Goal: Transaction & Acquisition: Obtain resource

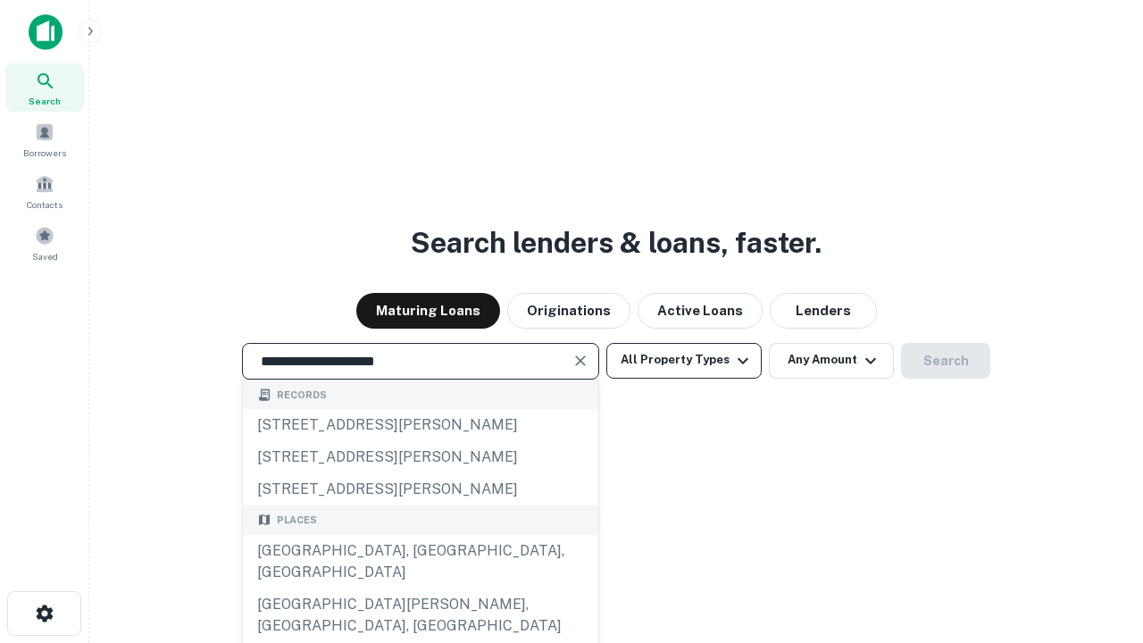
click at [420, 589] on div "[GEOGRAPHIC_DATA], [GEOGRAPHIC_DATA], [GEOGRAPHIC_DATA]" at bounding box center [421, 562] width 356 height 54
click at [684, 360] on button "All Property Types" at bounding box center [684, 361] width 155 height 36
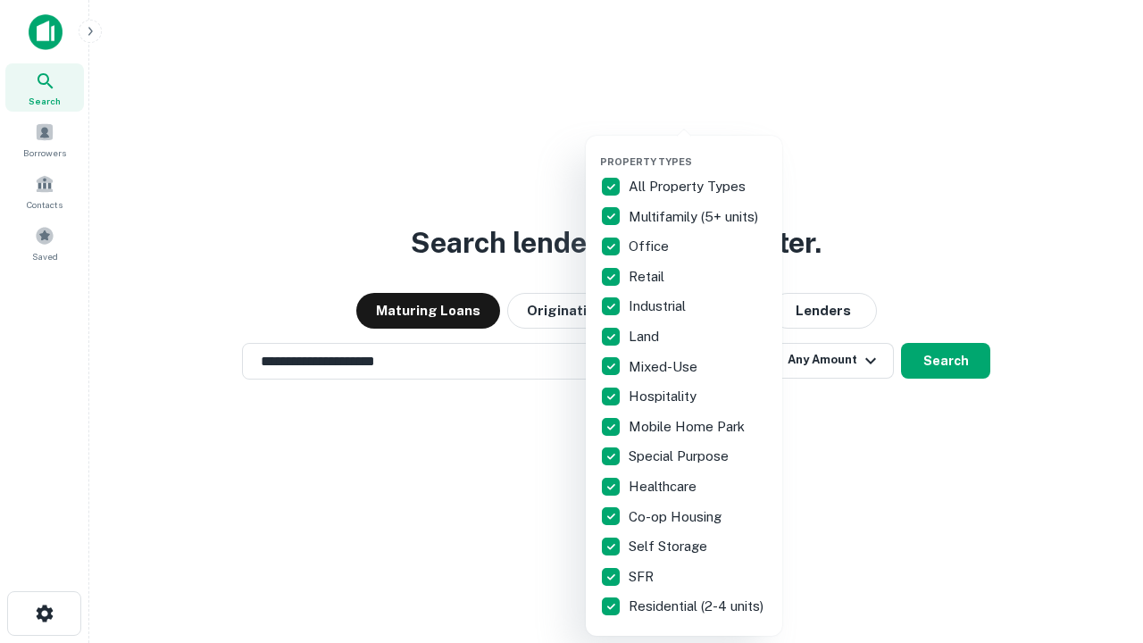
type input "**********"
click at [699, 150] on button "button" at bounding box center [698, 150] width 197 height 1
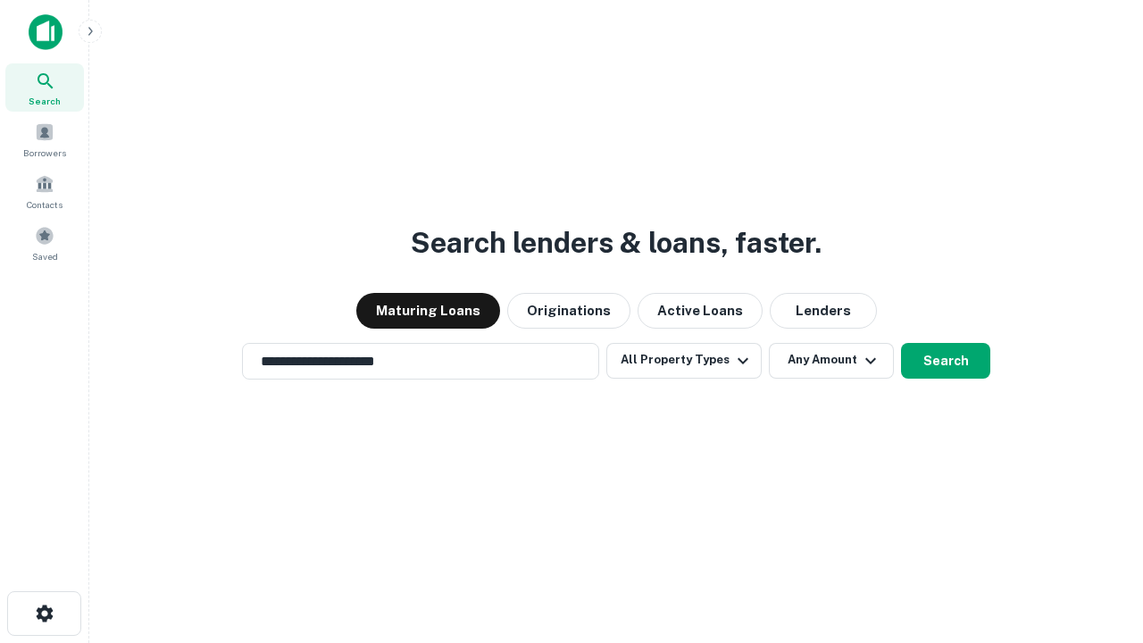
scroll to position [28, 0]
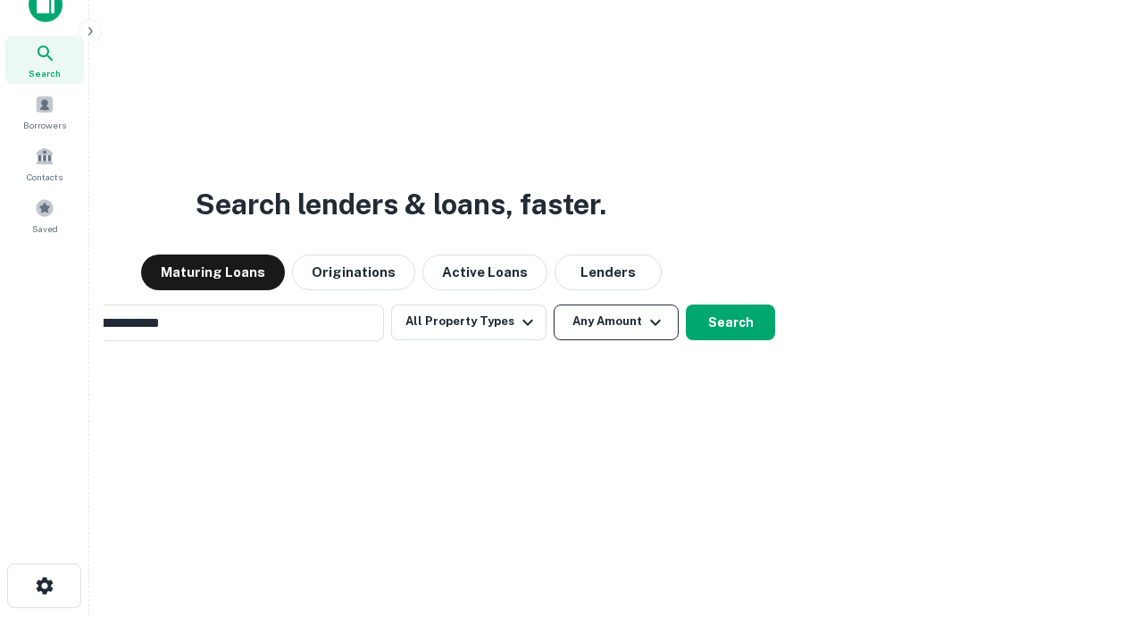
click at [554, 305] on button "Any Amount" at bounding box center [616, 323] width 125 height 36
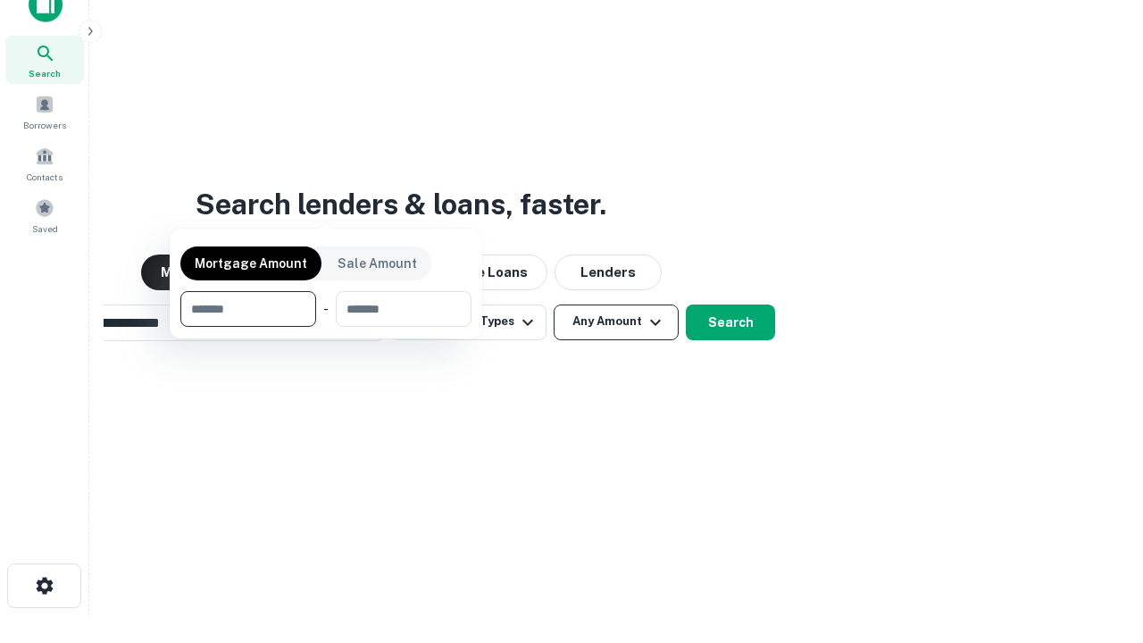
scroll to position [29, 0]
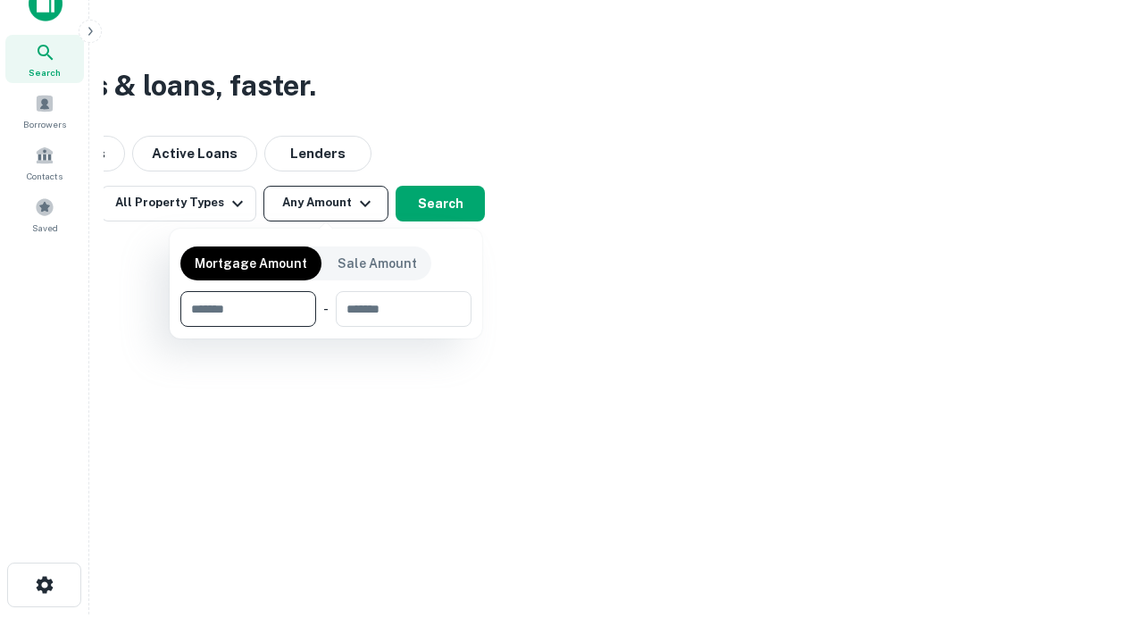
type input "*******"
click at [326, 327] on button "button" at bounding box center [325, 327] width 291 height 1
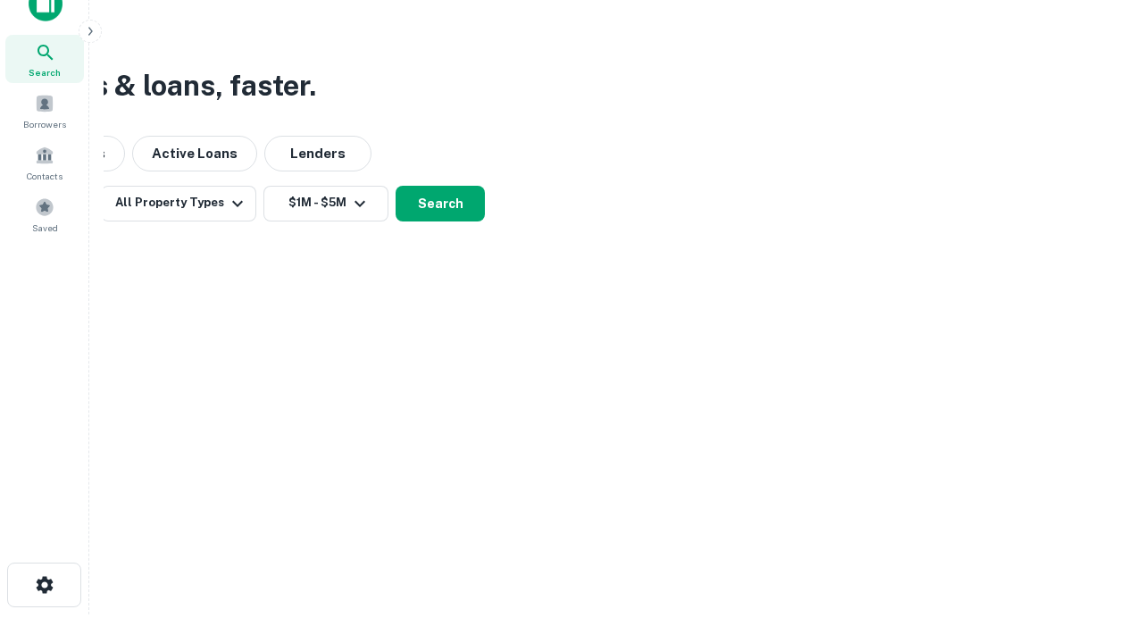
scroll to position [11, 330]
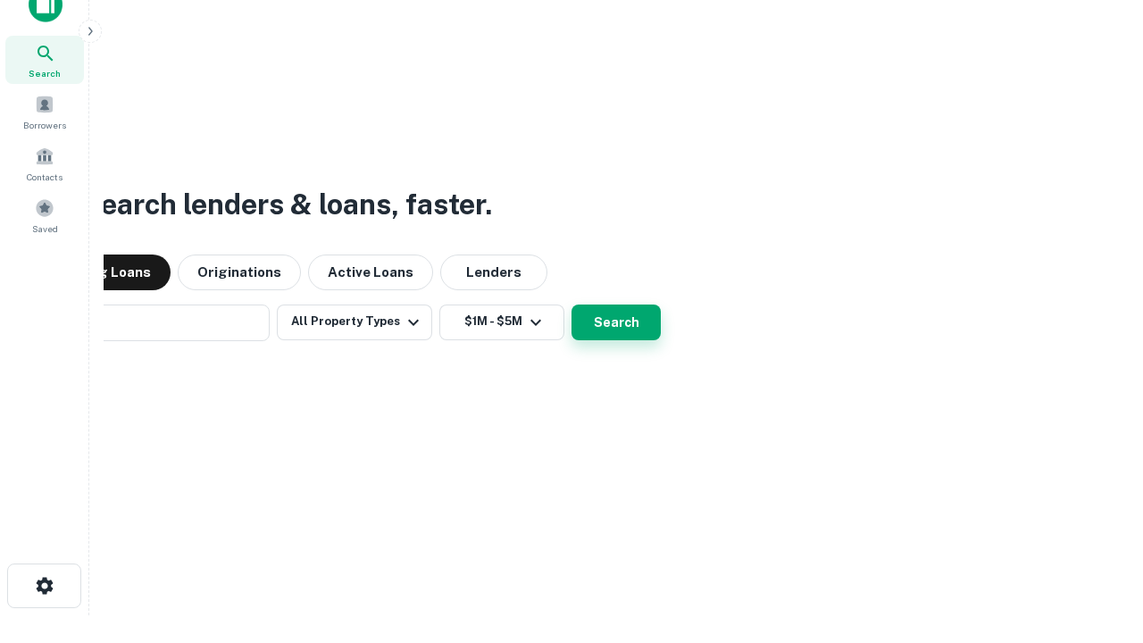
click at [572, 305] on button "Search" at bounding box center [616, 323] width 89 height 36
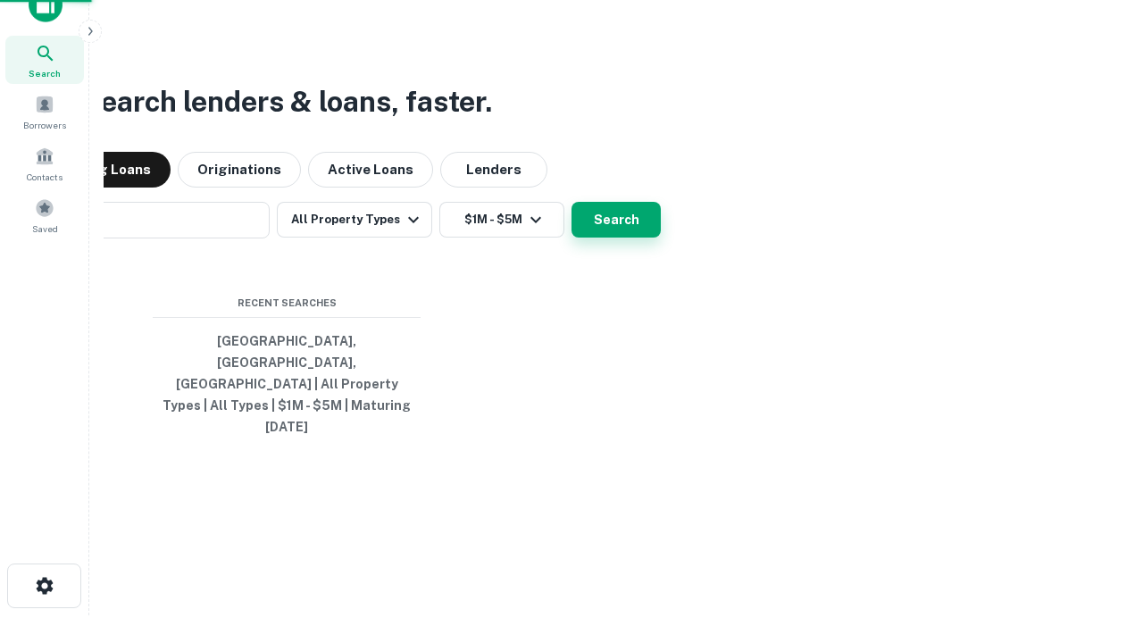
scroll to position [47, 506]
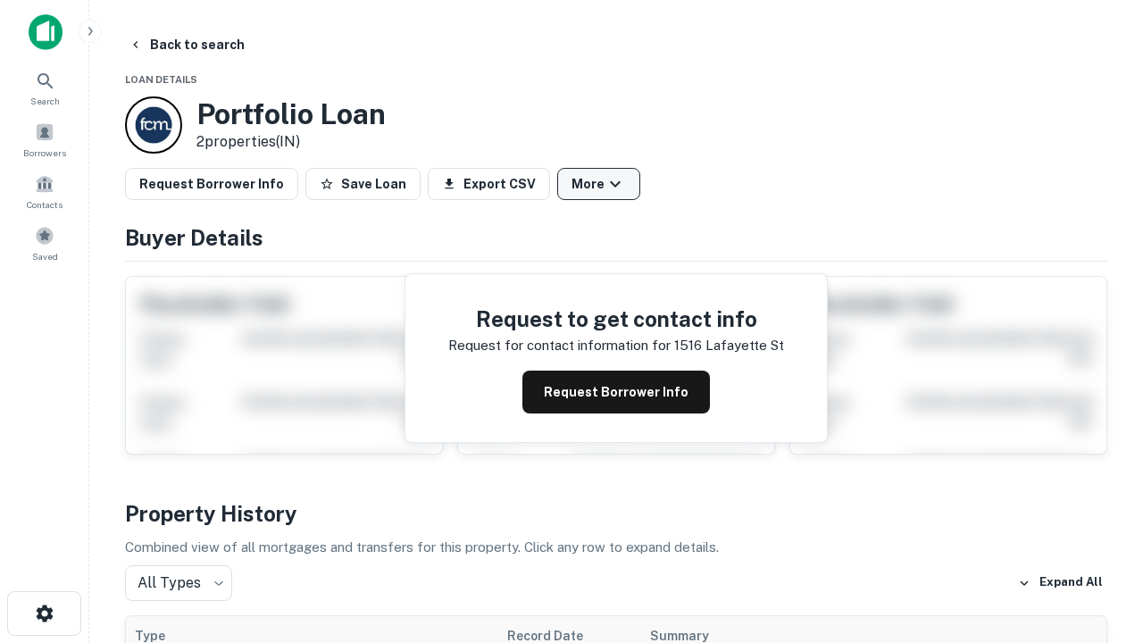
click at [598, 184] on button "More" at bounding box center [598, 184] width 83 height 32
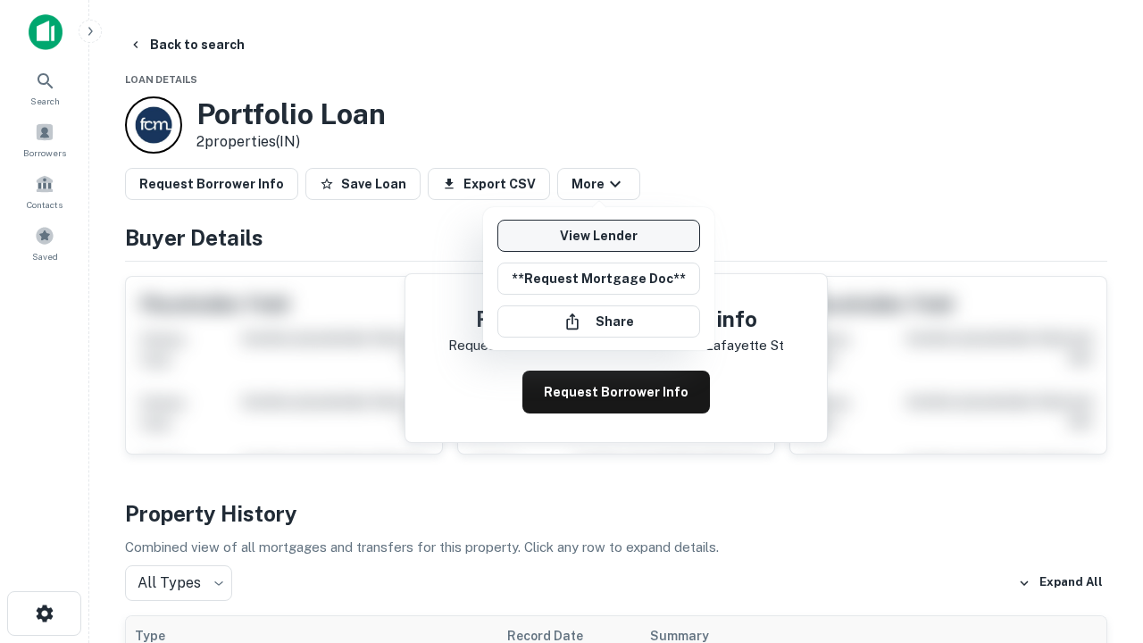
click at [598, 236] on link "View Lender" at bounding box center [599, 236] width 203 height 32
